Goal: Use online tool/utility: Utilize a website feature to perform a specific function

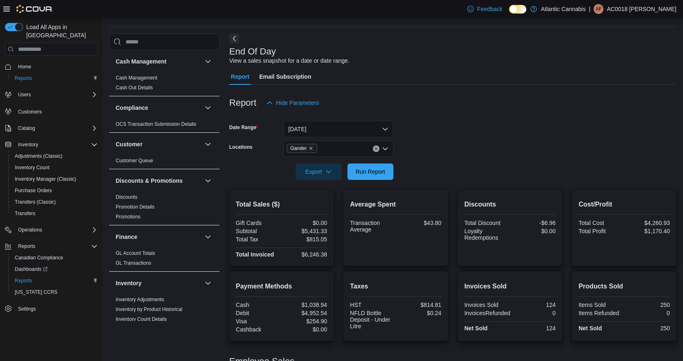
scroll to position [23, 0]
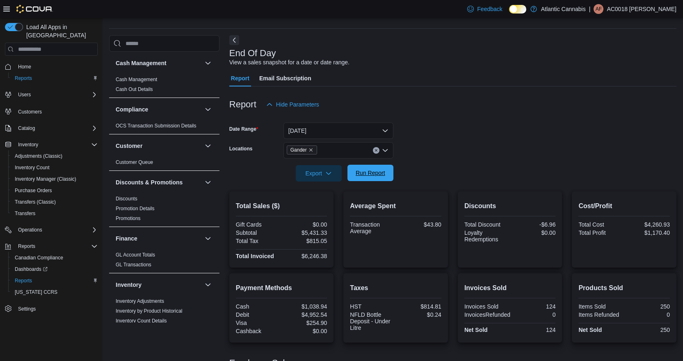
click at [370, 178] on span "Run Report" at bounding box center [370, 173] width 36 height 16
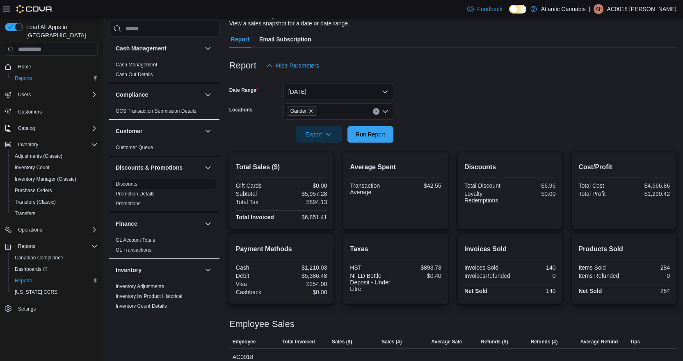
scroll to position [0, 0]
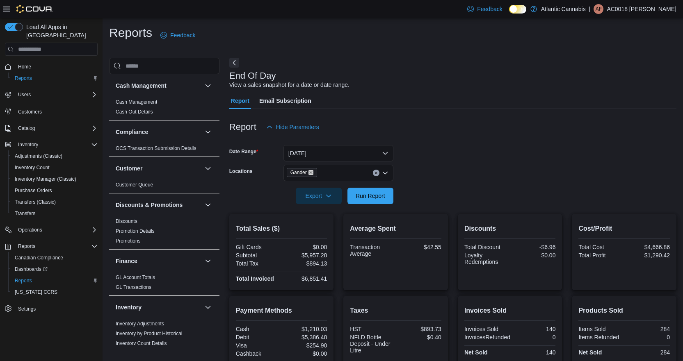
click at [311, 173] on icon "Remove Gander from selection in this group" at bounding box center [311, 172] width 5 height 5
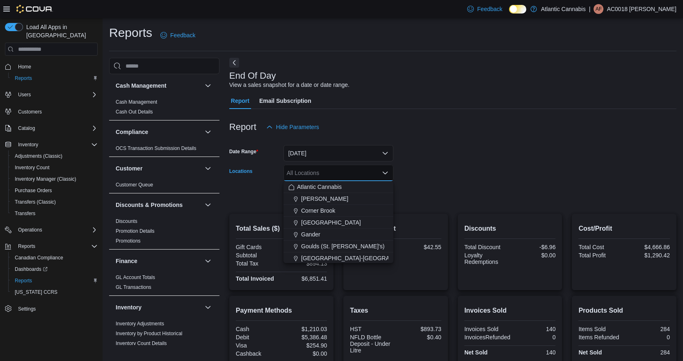
click at [463, 148] on form "Date Range [DATE] Locations All Locations Combo box. Selected. Combo box input.…" at bounding box center [452, 169] width 447 height 69
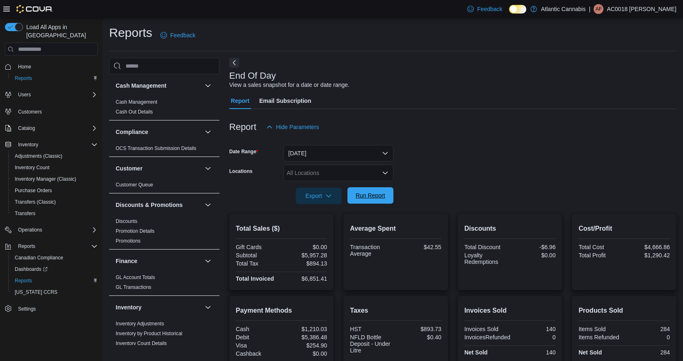
click at [363, 198] on span "Run Report" at bounding box center [371, 196] width 30 height 8
click at [315, 175] on div "All Locations" at bounding box center [338, 173] width 110 height 16
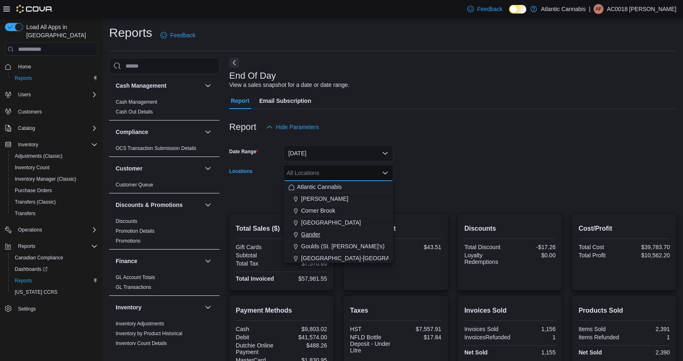
click at [306, 233] on span "Gander" at bounding box center [310, 235] width 19 height 8
click at [577, 181] on form "Date Range [DATE] Locations [GEOGRAPHIC_DATA] Combo box. Selected. [GEOGRAPHIC_…" at bounding box center [452, 169] width 447 height 69
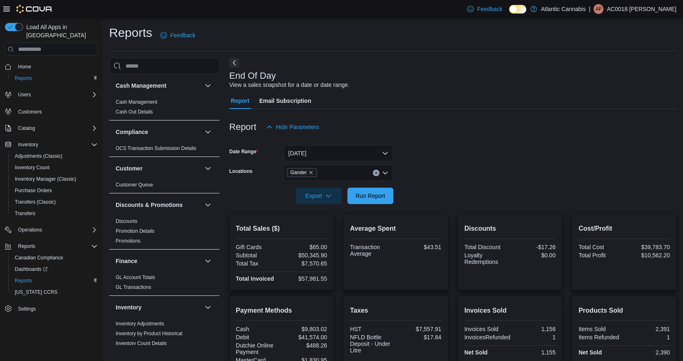
click at [347, 199] on div "Export Run Report" at bounding box center [311, 196] width 164 height 16
drag, startPoint x: 359, startPoint y: 197, endPoint x: 380, endPoint y: 195, distance: 21.8
click at [361, 197] on span "Run Report" at bounding box center [371, 196] width 30 height 8
click at [309, 174] on icon "Remove Gander from selection in this group" at bounding box center [310, 172] width 3 height 3
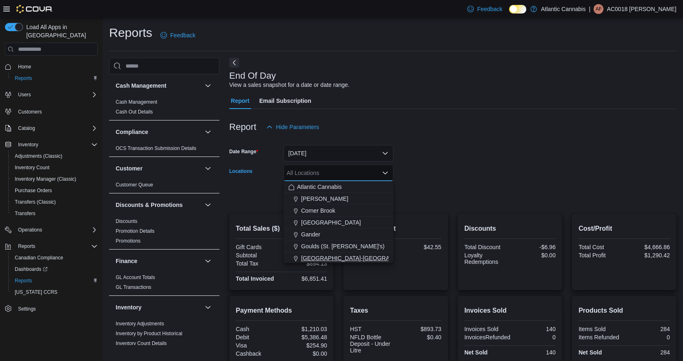
click at [318, 259] on span "[GEOGRAPHIC_DATA]-[GEOGRAPHIC_DATA]" at bounding box center [361, 258] width 121 height 8
click at [438, 181] on div at bounding box center [452, 184] width 447 height 7
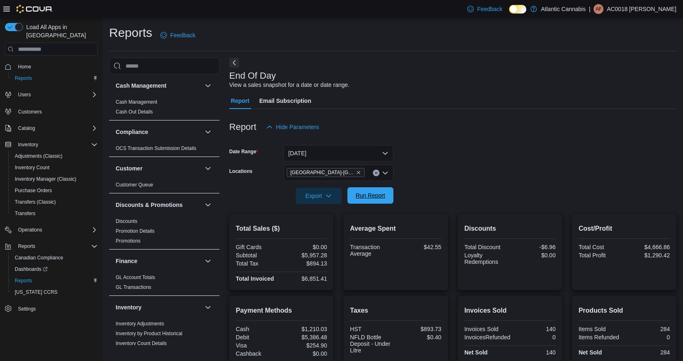
click at [373, 201] on span "Run Report" at bounding box center [370, 195] width 36 height 16
click at [356, 171] on icon "Remove Grand Falls-Windsor from selection in this group" at bounding box center [358, 172] width 5 height 5
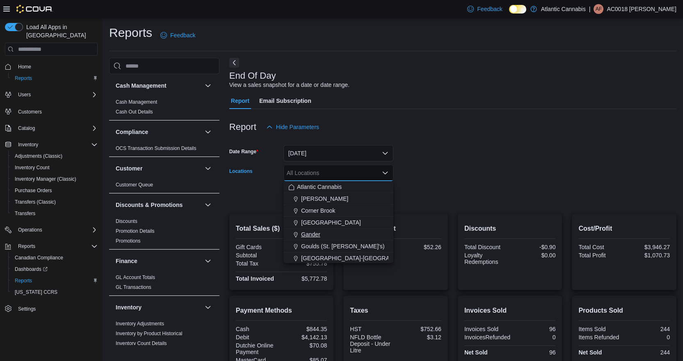
drag, startPoint x: 315, startPoint y: 233, endPoint x: 343, endPoint y: 217, distance: 32.2
click at [315, 233] on span "Gander" at bounding box center [310, 235] width 19 height 8
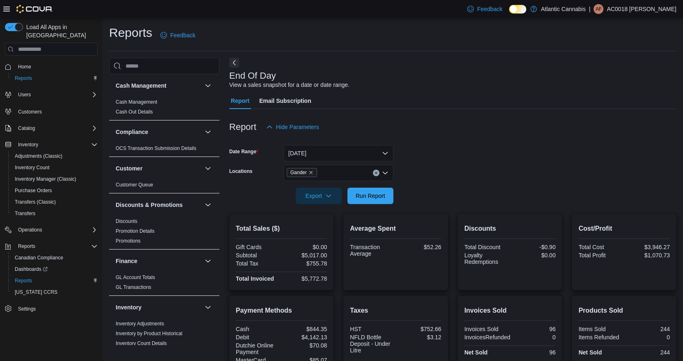
click at [547, 145] on div at bounding box center [452, 140] width 447 height 10
drag, startPoint x: 380, startPoint y: 197, endPoint x: 569, endPoint y: 131, distance: 199.4
click at [384, 197] on span "Run Report" at bounding box center [371, 196] width 30 height 8
